Goal: Task Accomplishment & Management: Use online tool/utility

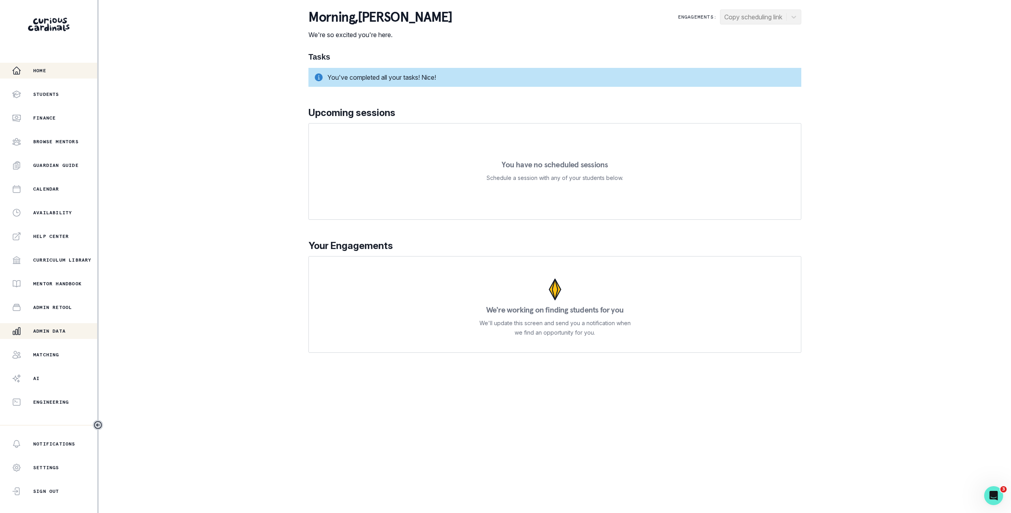
click at [54, 335] on div "Admin Data" at bounding box center [54, 330] width 85 height 9
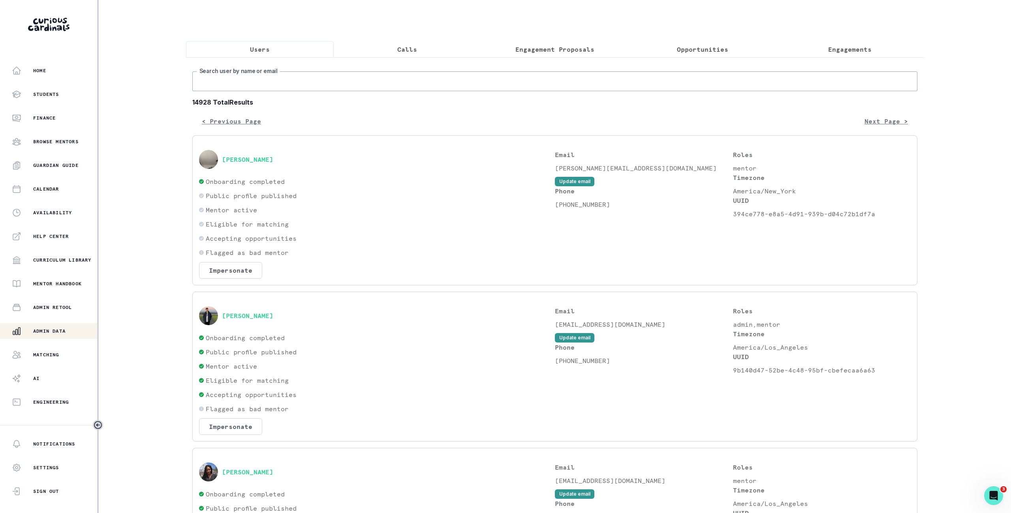
click at [328, 82] on input "Search user by name or email" at bounding box center [554, 81] width 725 height 20
drag, startPoint x: 874, startPoint y: 371, endPoint x: 734, endPoint y: 373, distance: 139.8
click at [734, 373] on p "9b140d47-52be-4c48-95bf-cbefecaa6a63" at bounding box center [822, 370] width 178 height 9
copy p "9b140d47-52be-4c48-95bf-cbefecaa6a63"
click at [249, 83] on input "[PERSON_NAME]" at bounding box center [554, 81] width 725 height 20
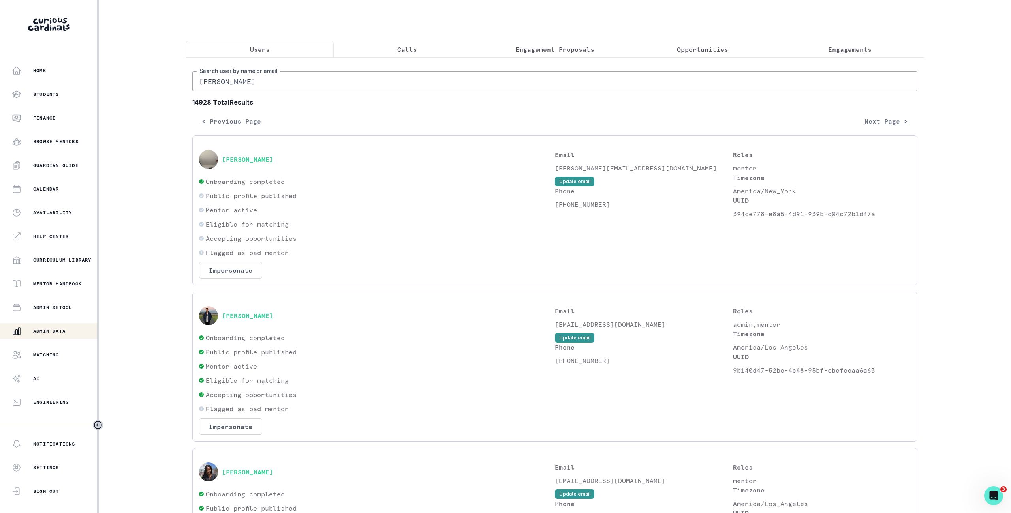
type input "[PERSON_NAME]"
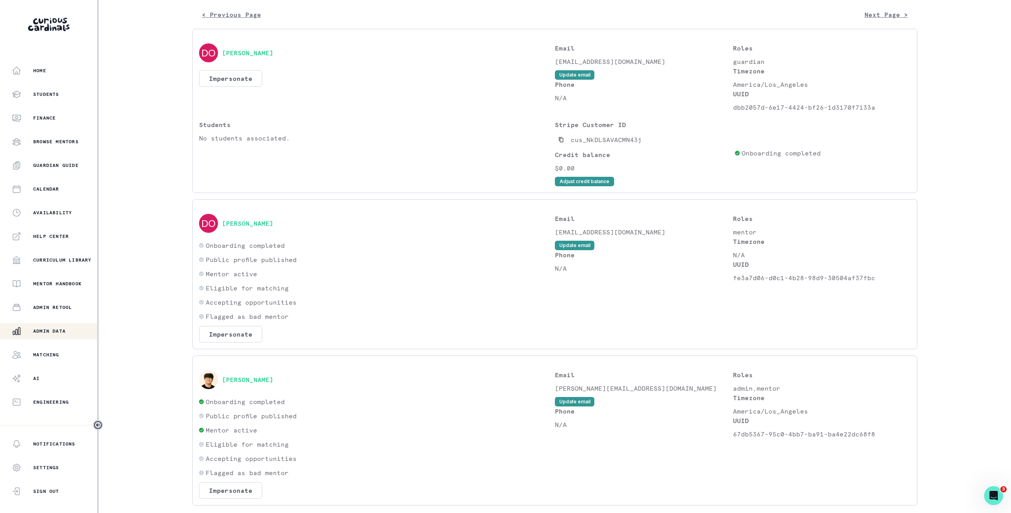
scroll to position [137, 0]
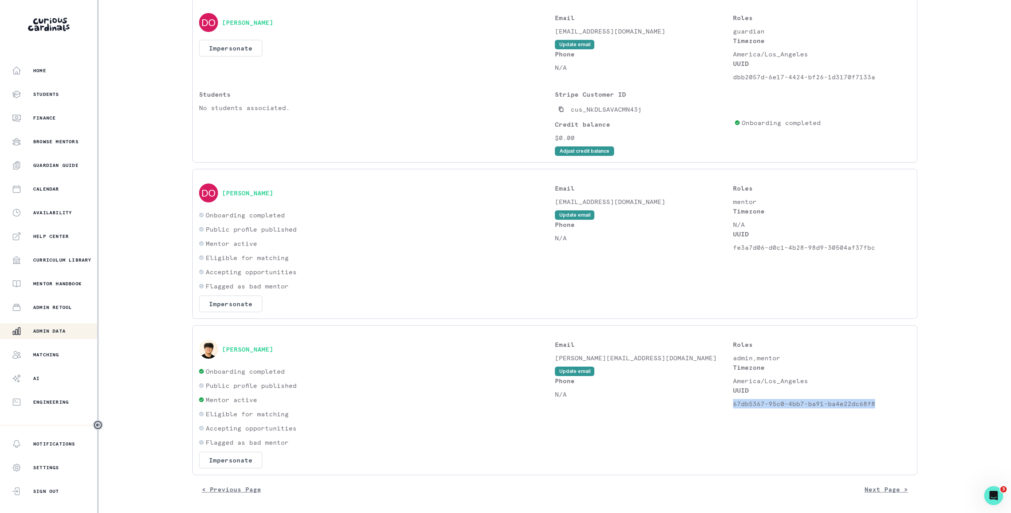
drag, startPoint x: 873, startPoint y: 404, endPoint x: 734, endPoint y: 402, distance: 139.4
click at [734, 402] on p "67db5367-95c0-4bb7-ba91-ba4e22dc68f8" at bounding box center [822, 403] width 178 height 9
copy p "67db5367-95c0-4bb7-ba91-ba4e22dc68f8"
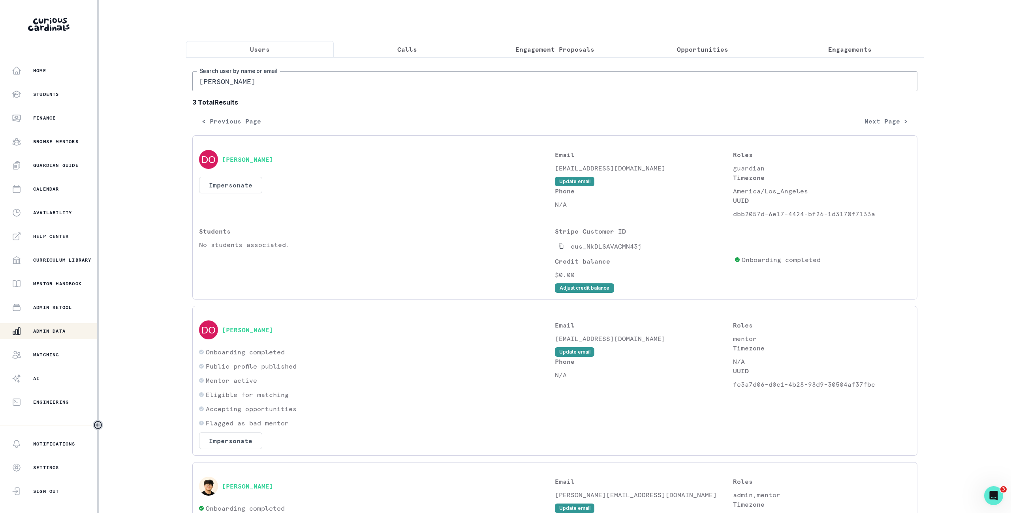
click at [174, 146] on div "Home Students Finance Browse Mentors Guardian Guide Calendar Availability Help …" at bounding box center [505, 256] width 1011 height 513
click at [61, 398] on div "Engineering" at bounding box center [54, 402] width 85 height 9
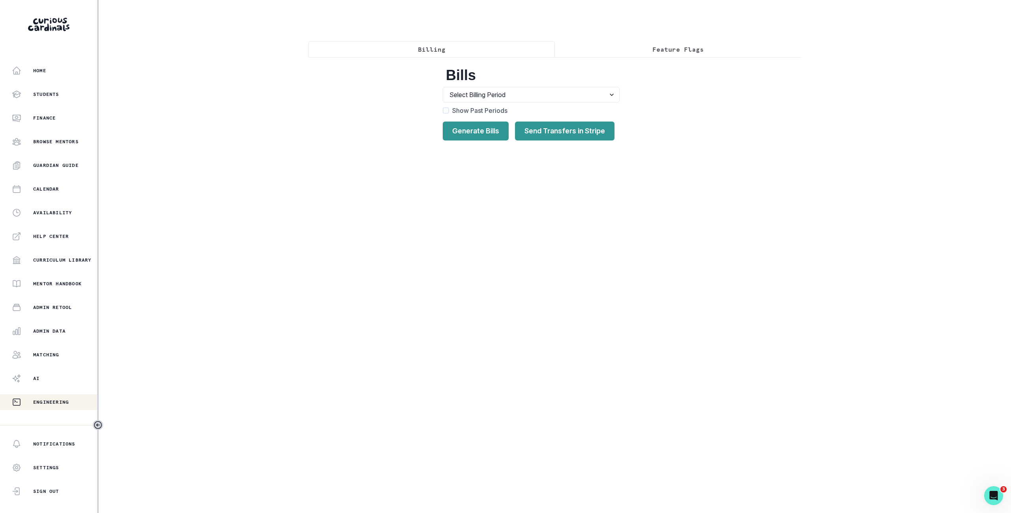
click at [691, 37] on div "Billing Feature Flags Bills Select Billing Period Billing Period 37 , 2025 : [D…" at bounding box center [554, 78] width 493 height 156
click at [676, 53] on p "Feature Flags" at bounding box center [677, 49] width 51 height 9
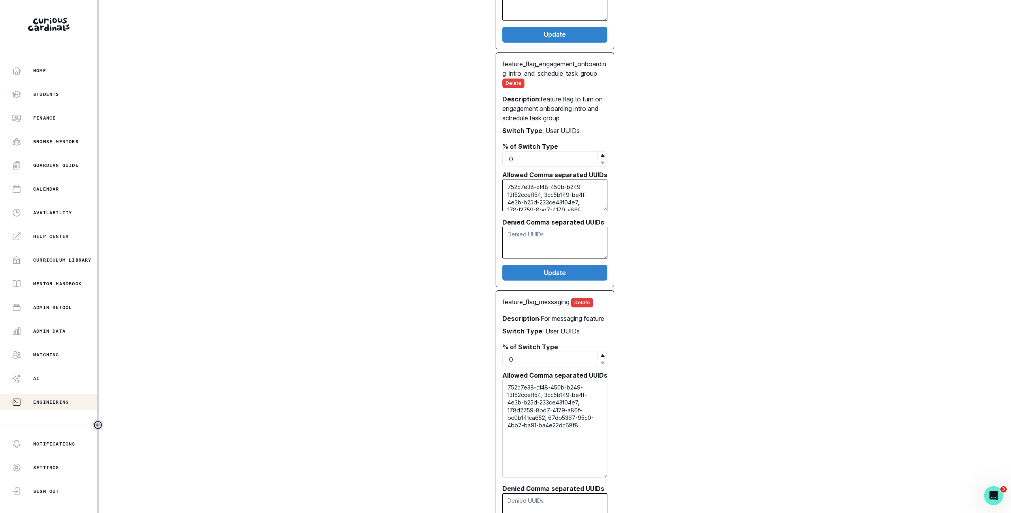
drag, startPoint x: 603, startPoint y: 420, endPoint x: 562, endPoint y: 428, distance: 41.4
click at [625, 487] on div "feature_flag_post_first_session_task_group Delete Description : Engagement onbo…" at bounding box center [555, 189] width 480 height 730
click at [588, 434] on textarea "752c7e38-cf48-450b-b249-13f52cceff54, 3cc5b149-be4f-4e3b-b25d-233ce43f04e7, 178…" at bounding box center [554, 429] width 105 height 98
paste textarea "9b140d47-52be-4c48-95bf-cbefecaa6a63 67db5367-95c0-4bb7-ba91-ba4e22dc68f8"
click at [588, 439] on textarea "752c7e38-cf48-450b-b249-13f52cceff54, 3cc5b149-be4f-4e3b-b25d-233ce43f04e7, 178…" at bounding box center [554, 429] width 105 height 98
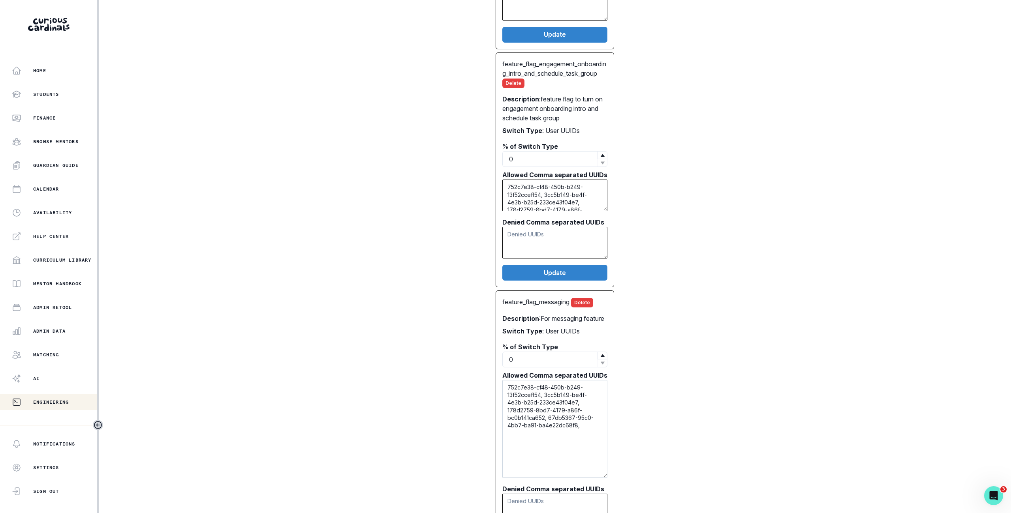
paste textarea "9b140d47-52be-4c48-95bf-cbefecaa6a63,67db5367-95c0-4bb7-ba91-ba4e22dc68f8"
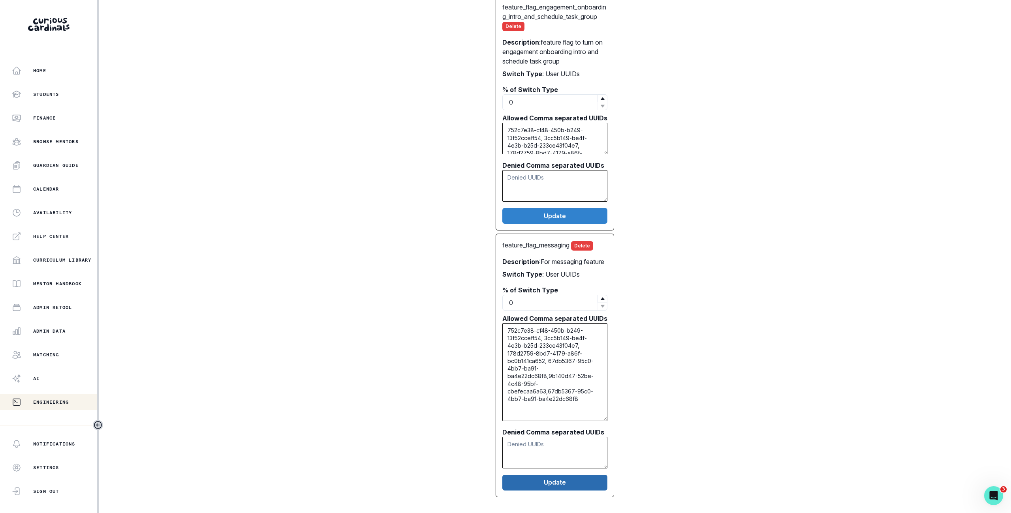
type textarea "752c7e38-cf48-450b-b249-13f52cceff54, 3cc5b149-be4f-4e3b-b25d-233ce43f04e7, 178…"
click at [574, 479] on button "Update" at bounding box center [554, 483] width 105 height 16
click at [49, 336] on div "Admin Data" at bounding box center [54, 330] width 85 height 9
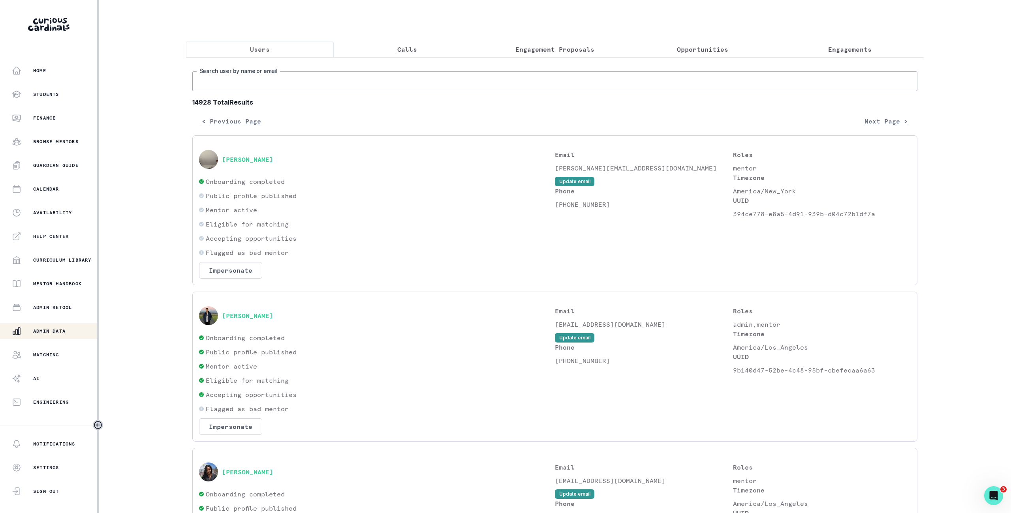
click at [347, 88] on input "Search user by name or email" at bounding box center [554, 81] width 725 height 20
type input "parent@"
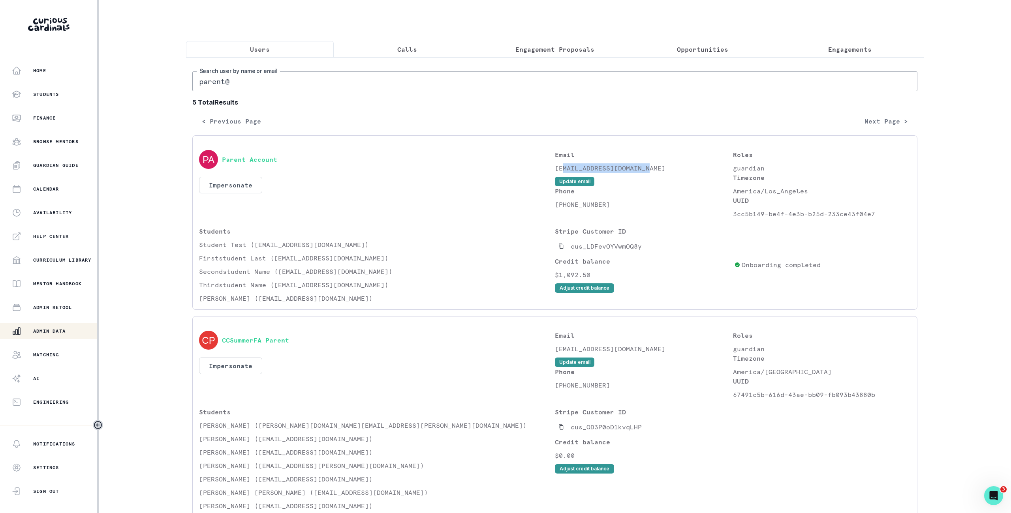
drag, startPoint x: 561, startPoint y: 169, endPoint x: 651, endPoint y: 171, distance: 90.0
click at [651, 171] on p "[EMAIL_ADDRESS][DOMAIN_NAME]" at bounding box center [644, 167] width 178 height 9
drag, startPoint x: 277, startPoint y: 245, endPoint x: 307, endPoint y: 245, distance: 30.0
click at [307, 245] on p "Student Test ([EMAIL_ADDRESS][DOMAIN_NAME])" at bounding box center [377, 244] width 356 height 9
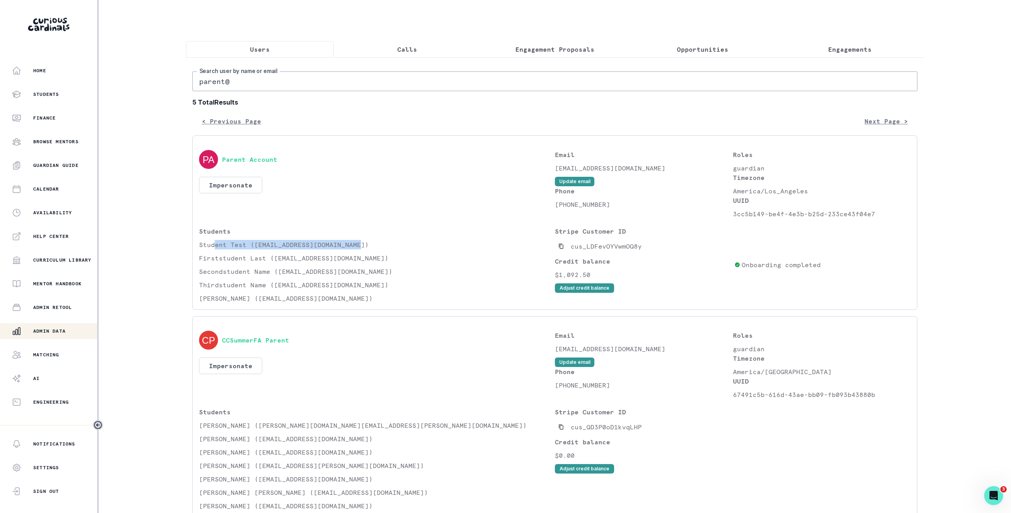
drag, startPoint x: 214, startPoint y: 249, endPoint x: 358, endPoint y: 242, distance: 144.7
click at [358, 242] on p "Student Test ([EMAIL_ADDRESS][DOMAIN_NAME])" at bounding box center [377, 244] width 356 height 9
drag, startPoint x: 212, startPoint y: 259, endPoint x: 345, endPoint y: 265, distance: 132.8
click at [345, 265] on div "Students Student Test ([EMAIL_ADDRESS][DOMAIN_NAME]) Firststudent Last ([EMAIL_…" at bounding box center [377, 265] width 356 height 77
click at [346, 263] on div "Students Student Test ([EMAIL_ADDRESS][DOMAIN_NAME]) Firststudent Last ([EMAIL_…" at bounding box center [377, 265] width 356 height 77
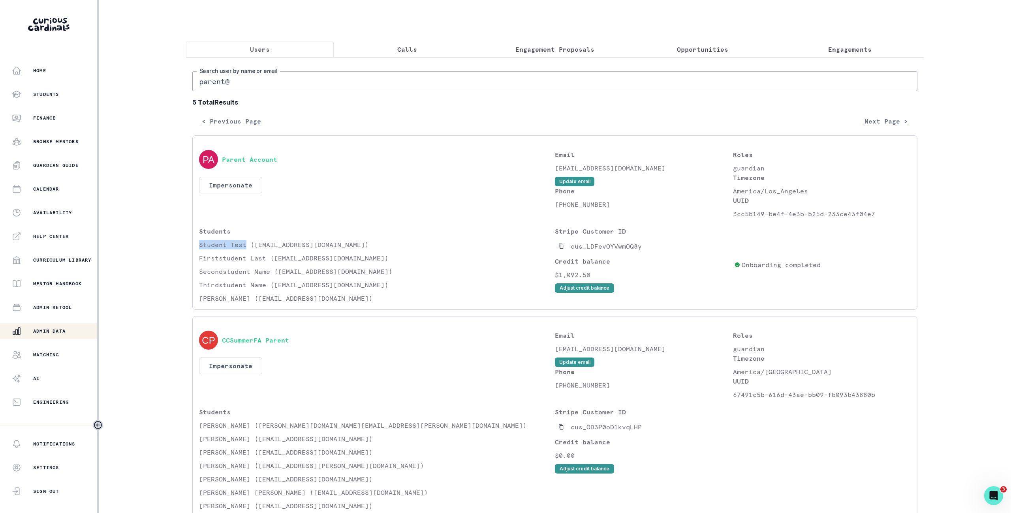
drag, startPoint x: 222, startPoint y: 246, endPoint x: 196, endPoint y: 246, distance: 26.1
click at [196, 246] on div "Parent Account Impersonate Confirmation Are you sure? Impersonating means that …" at bounding box center [554, 222] width 725 height 174
copy p "Student Test"
click at [343, 78] on input "parent@" at bounding box center [554, 81] width 725 height 20
paste input "Student Test"
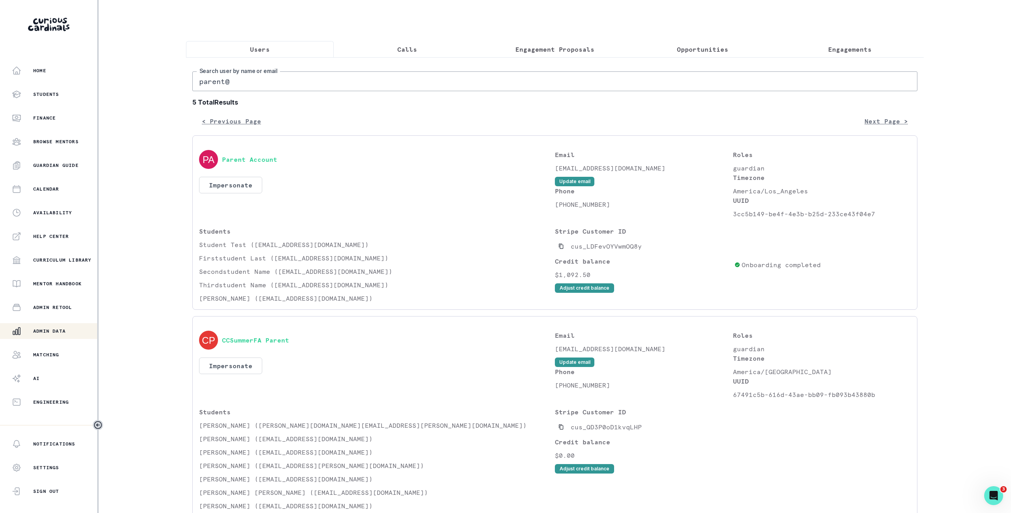
type input "Student Test"
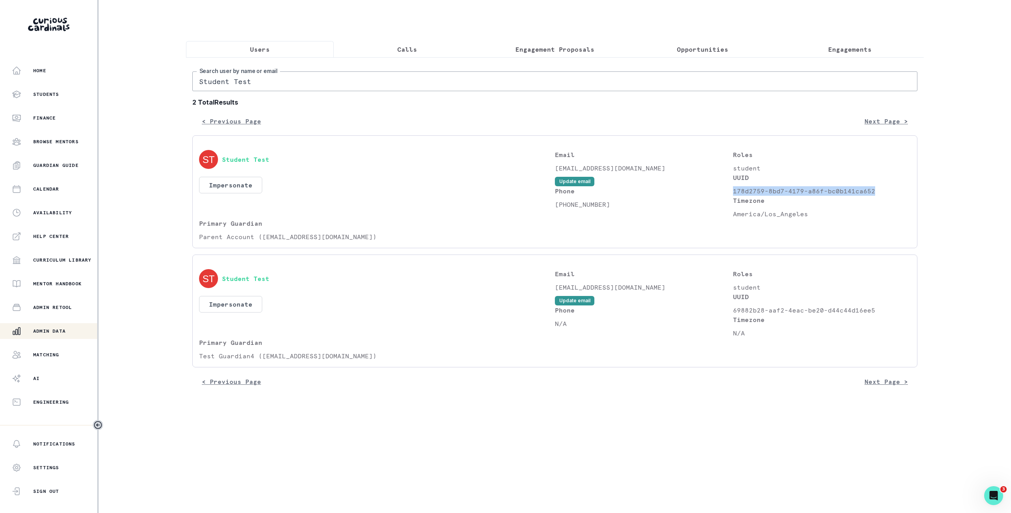
drag, startPoint x: 873, startPoint y: 192, endPoint x: 733, endPoint y: 195, distance: 140.2
click at [733, 195] on p "178d2759-8bd7-4179-a86f-bc0b141ca652" at bounding box center [822, 190] width 178 height 9
copy p "178d2759-8bd7-4179-a86f-bc0b141ca652"
click at [51, 395] on button "Engineering" at bounding box center [48, 402] width 97 height 16
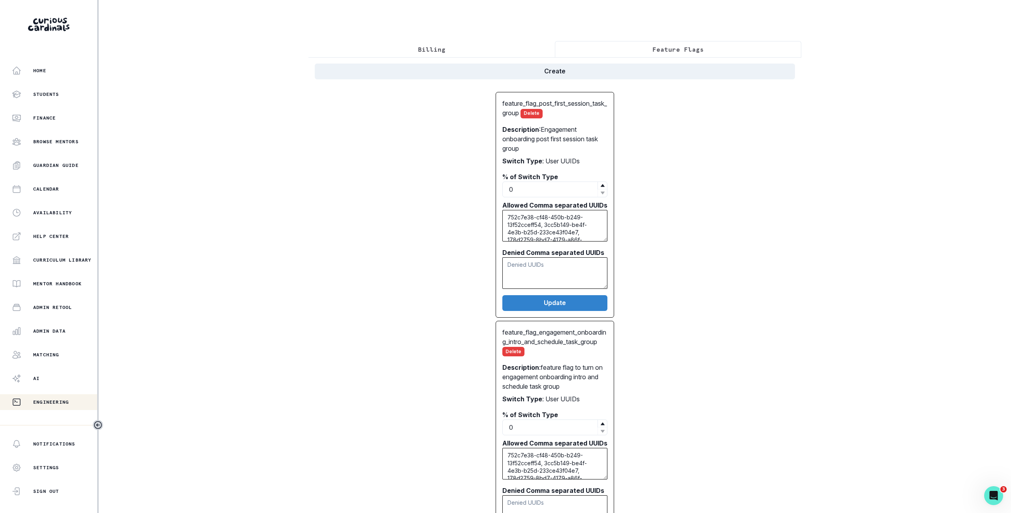
click at [649, 51] on button "Feature Flags" at bounding box center [678, 49] width 246 height 17
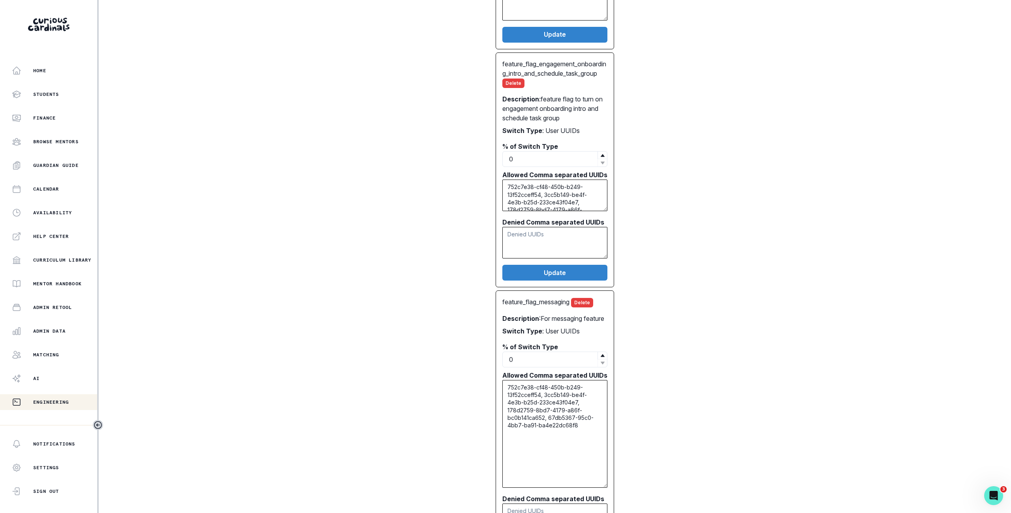
drag, startPoint x: 606, startPoint y: 418, endPoint x: 615, endPoint y: 495, distance: 76.8
click at [615, 495] on div "feature_flag_post_first_session_task_group Delete Description : Engagement onbo…" at bounding box center [555, 194] width 480 height 741
click at [700, 374] on div "feature_flag_post_first_session_task_group Delete Description : Engagement onbo…" at bounding box center [555, 194] width 480 height 741
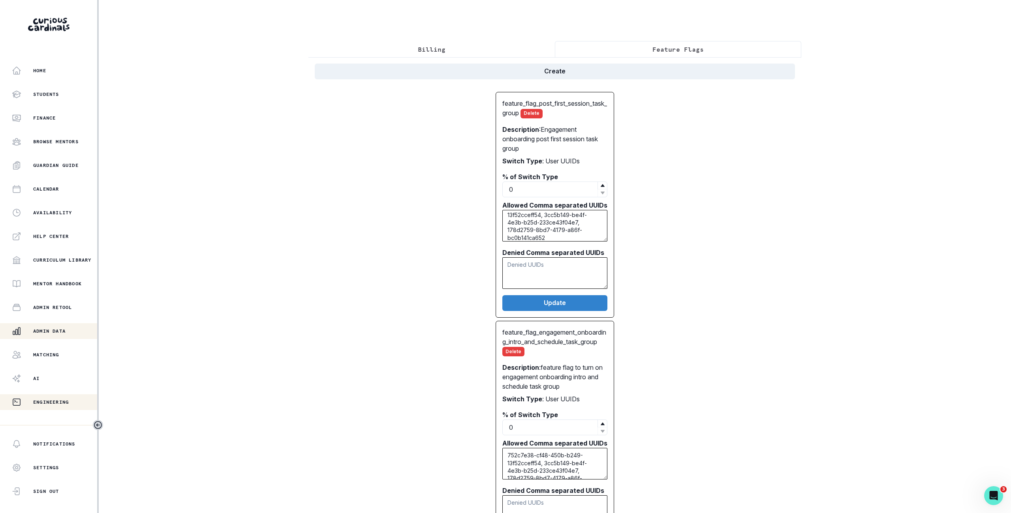
click at [64, 329] on p "Admin Data" at bounding box center [49, 331] width 32 height 6
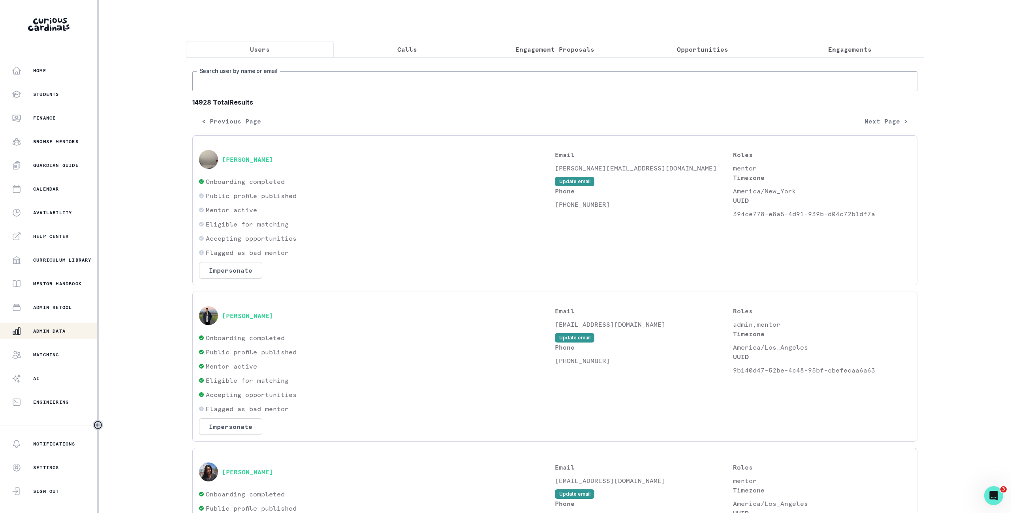
click at [453, 86] on input "Search user by name or email" at bounding box center [554, 81] width 725 height 20
type input "parent!"
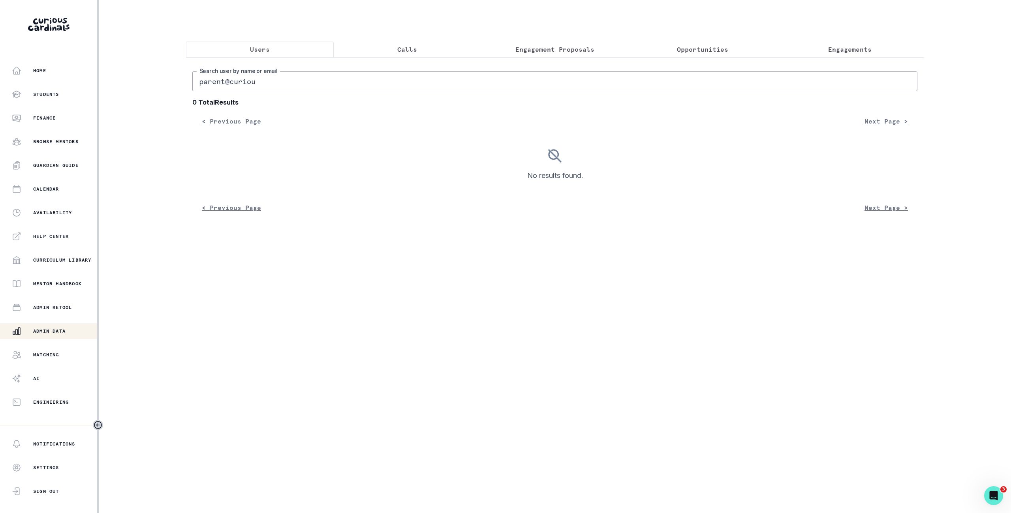
type input "parent@curious"
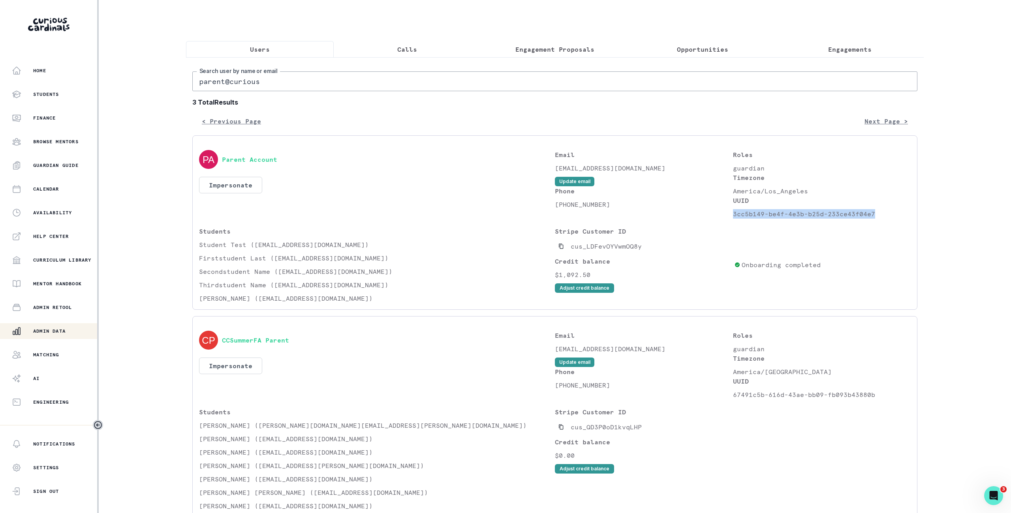
drag, startPoint x: 872, startPoint y: 215, endPoint x: 733, endPoint y: 212, distance: 139.4
click at [733, 212] on p "3cc5b149-be4f-4e3b-b25d-233ce43f04e7" at bounding box center [822, 213] width 178 height 9
copy p "3cc5b149-be4f-4e3b-b25d-233ce43f04e7"
click at [56, 396] on button "Engineering" at bounding box center [48, 402] width 97 height 16
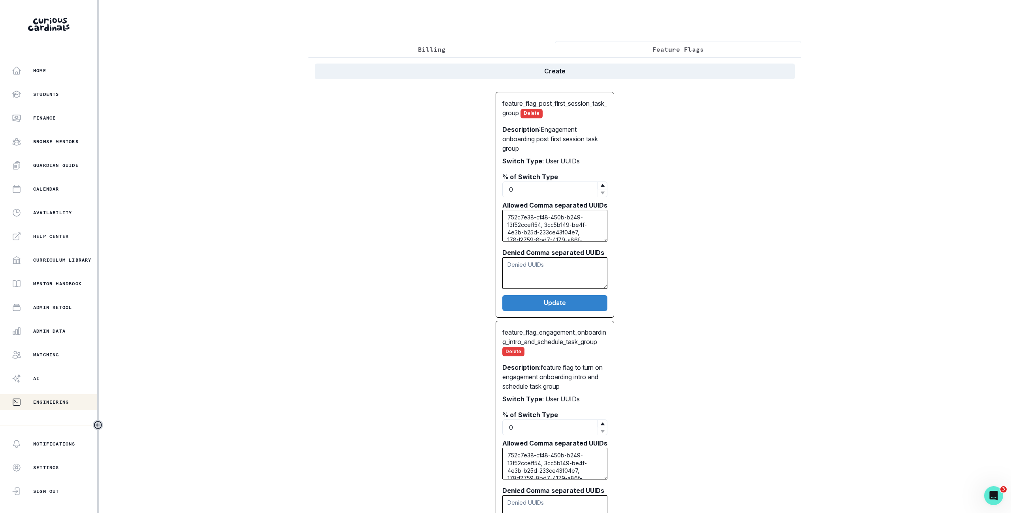
click at [678, 42] on button "Feature Flags" at bounding box center [678, 49] width 246 height 17
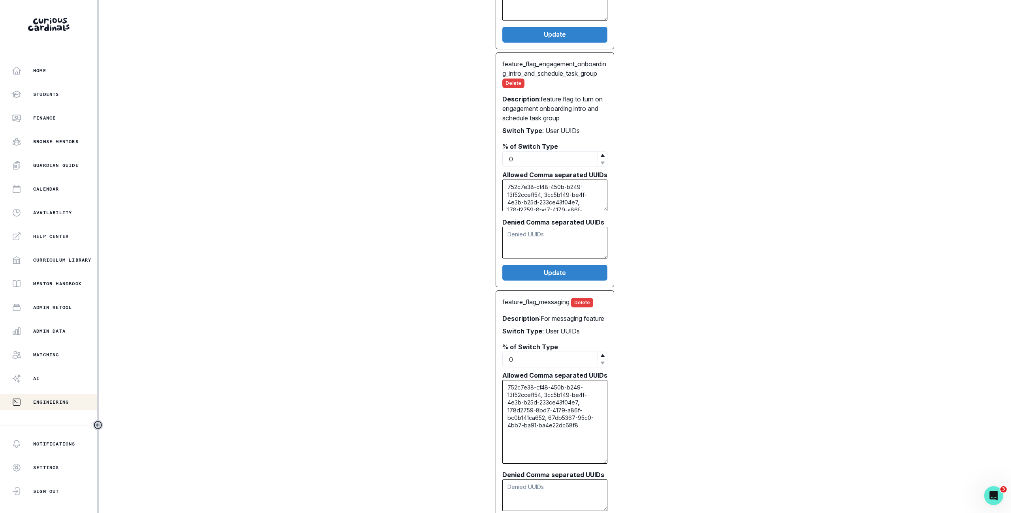
drag, startPoint x: 606, startPoint y: 420, endPoint x: 647, endPoint y: 470, distance: 64.7
click at [647, 472] on div "feature_flag_post_first_session_task_group Delete Description : Engagement onbo…" at bounding box center [555, 182] width 480 height 717
click at [58, 335] on div "Admin Data" at bounding box center [54, 330] width 85 height 9
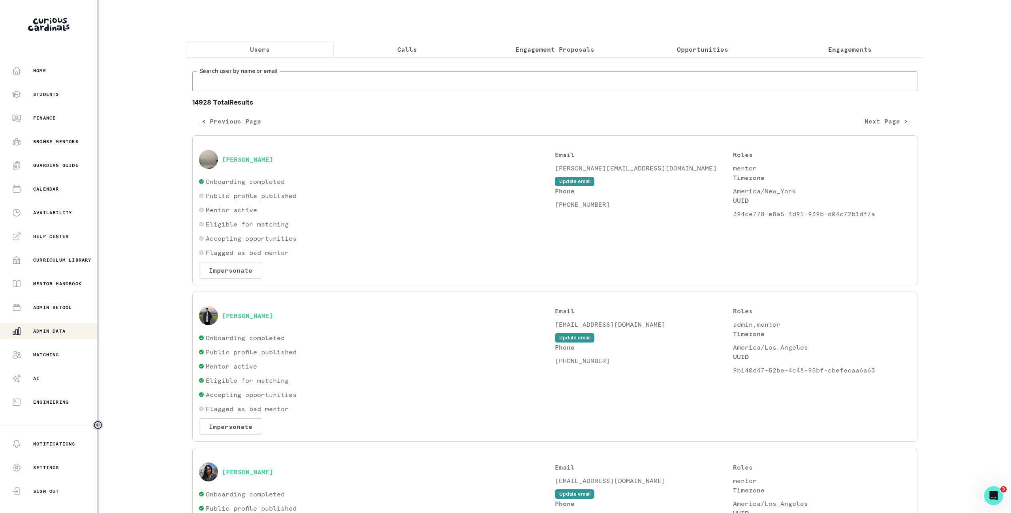
click at [363, 81] on input "Search user by name or email" at bounding box center [554, 81] width 725 height 20
click at [942, 92] on div "Home Students Finance Browse Mentors Guardian Guide Calendar Availability Help …" at bounding box center [505, 256] width 1011 height 513
click at [180, 97] on main "Users Calls Engagement Proposals Opportunities Engagements Search user by name …" at bounding box center [555, 256] width 750 height 513
click at [29, 68] on div "Home" at bounding box center [54, 70] width 85 height 9
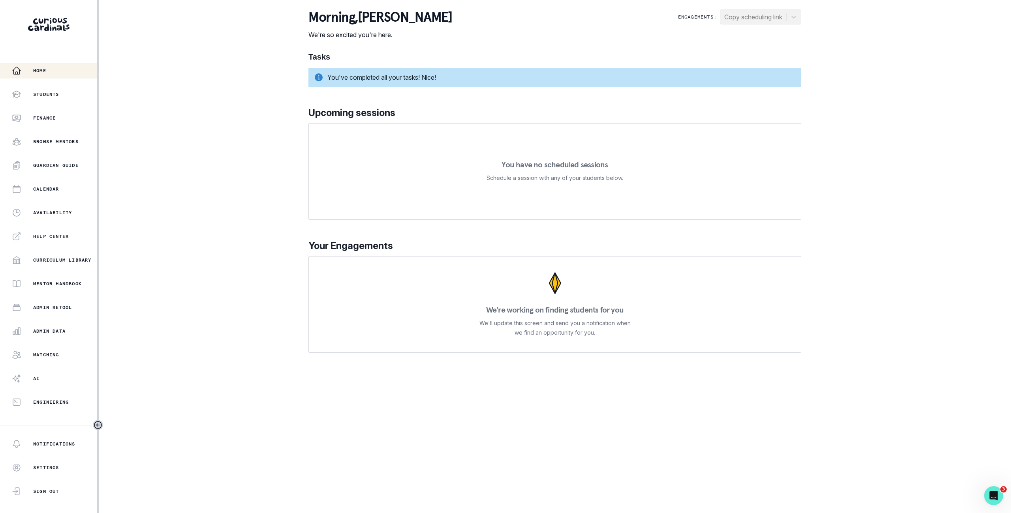
click at [282, 82] on div "Home Students Finance Browse Mentors Guardian Guide Calendar Availability Help …" at bounding box center [505, 256] width 1011 height 513
drag, startPoint x: 186, startPoint y: 171, endPoint x: 118, endPoint y: 24, distance: 161.1
click at [185, 158] on div "Home Students Finance Browse Mentors Guardian Guide Calendar Availability Help …" at bounding box center [505, 256] width 1011 height 513
